Goal: Task Accomplishment & Management: Use online tool/utility

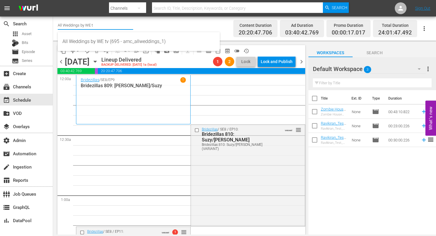
click at [354, 208] on div "Title Ext. ID Type Duration Zombie House Flipping: Ranger Danger Zombie House F…" at bounding box center [373, 162] width 128 height 145
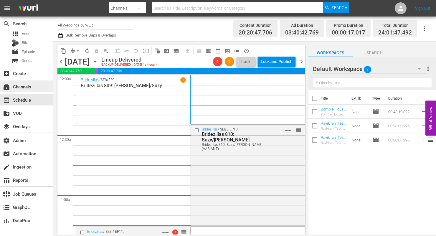
click at [27, 88] on div "subscriptions Channels" at bounding box center [16, 85] width 33 height 5
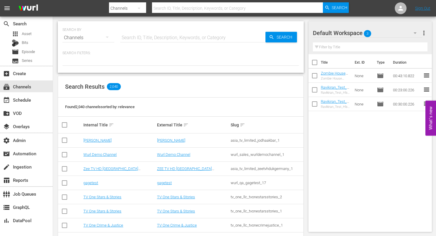
click at [164, 34] on input "text" at bounding box center [192, 38] width 145 height 14
type input "airv"
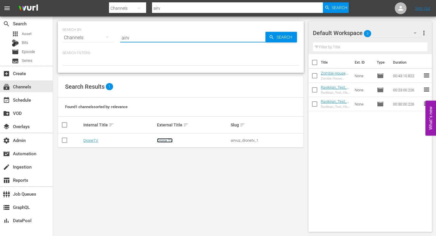
click at [167, 139] on link "Drone TV" at bounding box center [165, 140] width 16 height 4
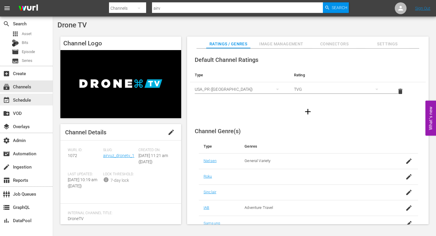
click at [31, 98] on div "event_available Schedule" at bounding box center [16, 98] width 33 height 5
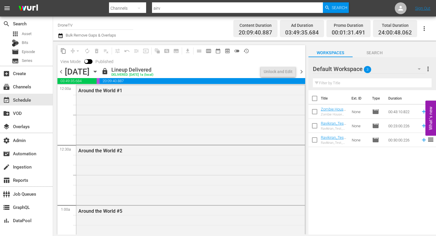
click at [302, 70] on span "chevron_right" at bounding box center [301, 71] width 7 height 7
click at [278, 73] on div "Unlock and Edit" at bounding box center [278, 71] width 29 height 11
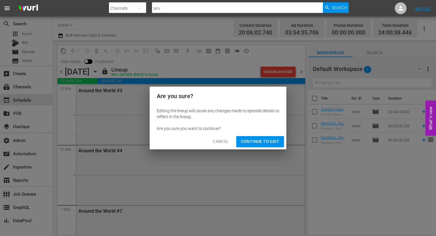
click at [267, 141] on span "Continue to Edit" at bounding box center [260, 141] width 38 height 7
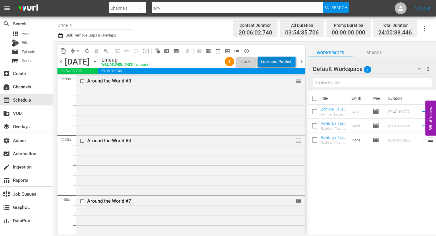
click at [276, 59] on div "Lock and Publish" at bounding box center [277, 61] width 32 height 11
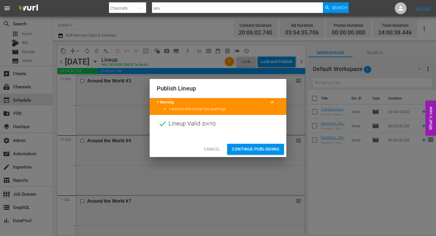
click at [269, 149] on span "Continue Publishing" at bounding box center [255, 149] width 47 height 7
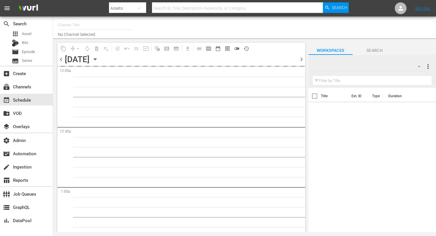
type input "DroneTV (1072)"
